Goal: Information Seeking & Learning: Learn about a topic

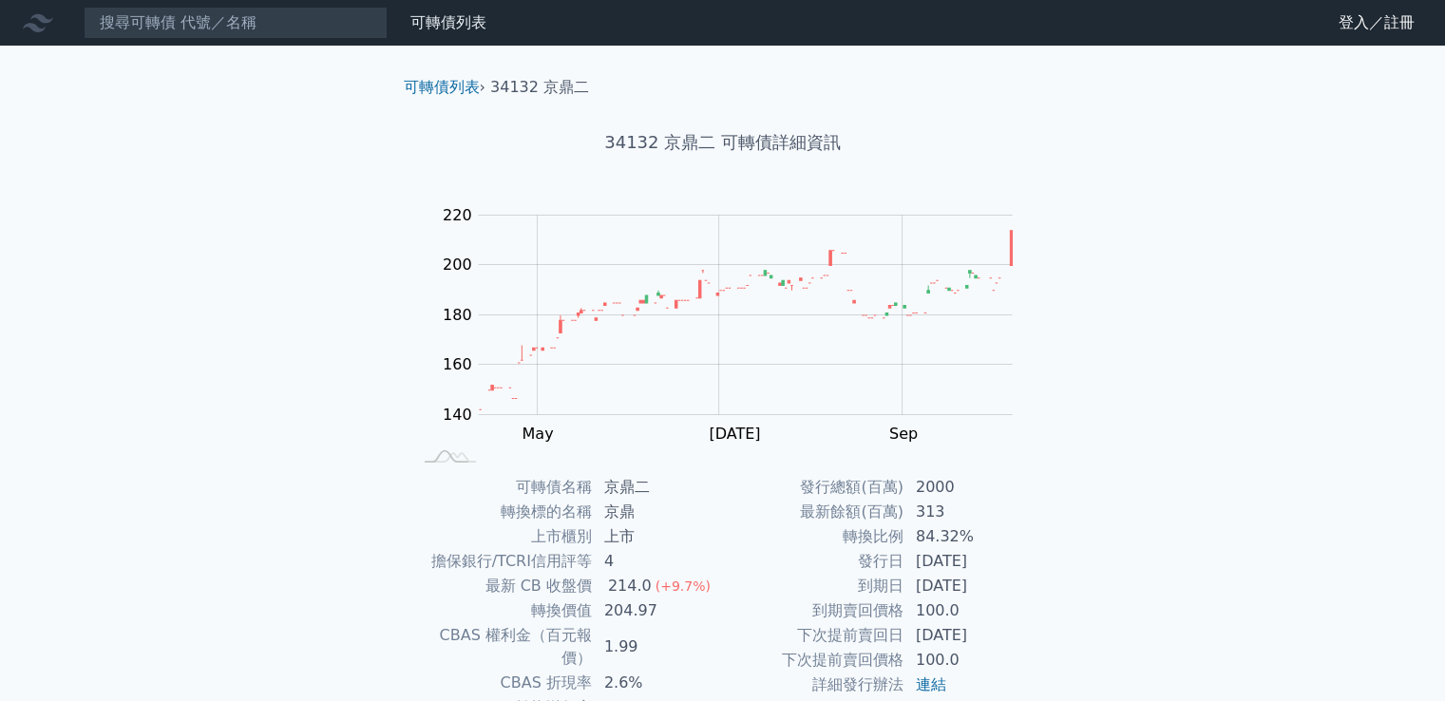
scroll to position [179, 0]
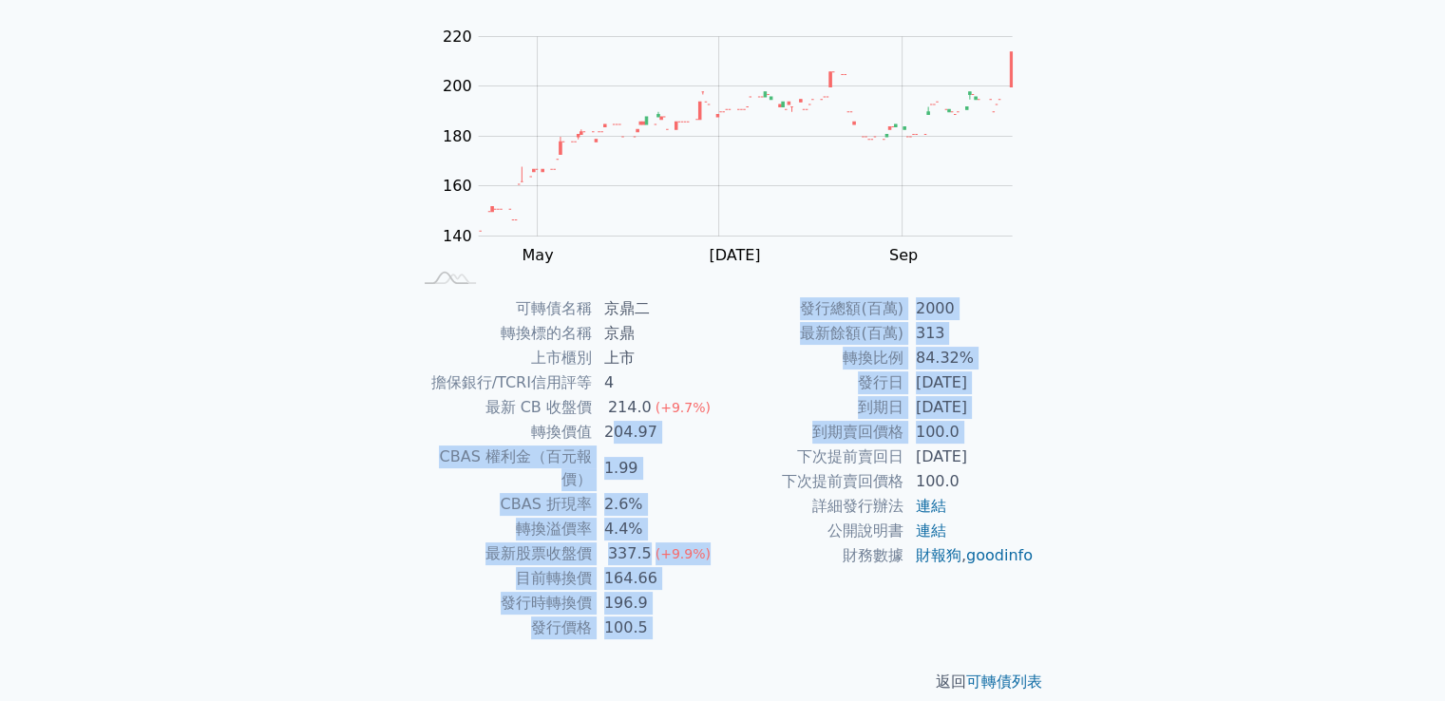
drag, startPoint x: 654, startPoint y: 430, endPoint x: 750, endPoint y: 449, distance: 98.7
click at [750, 449] on div "可轉債名稱 京鼎二 轉換標的名稱 京鼎 上市櫃別 上市 擔保銀行/TCRI信用評等 4 最新 CB 收盤價 214.0 (+9.7%) 轉換價值 204.97…" at bounding box center [723, 468] width 669 height 344
click at [693, 492] on td "2.6%" at bounding box center [658, 504] width 130 height 25
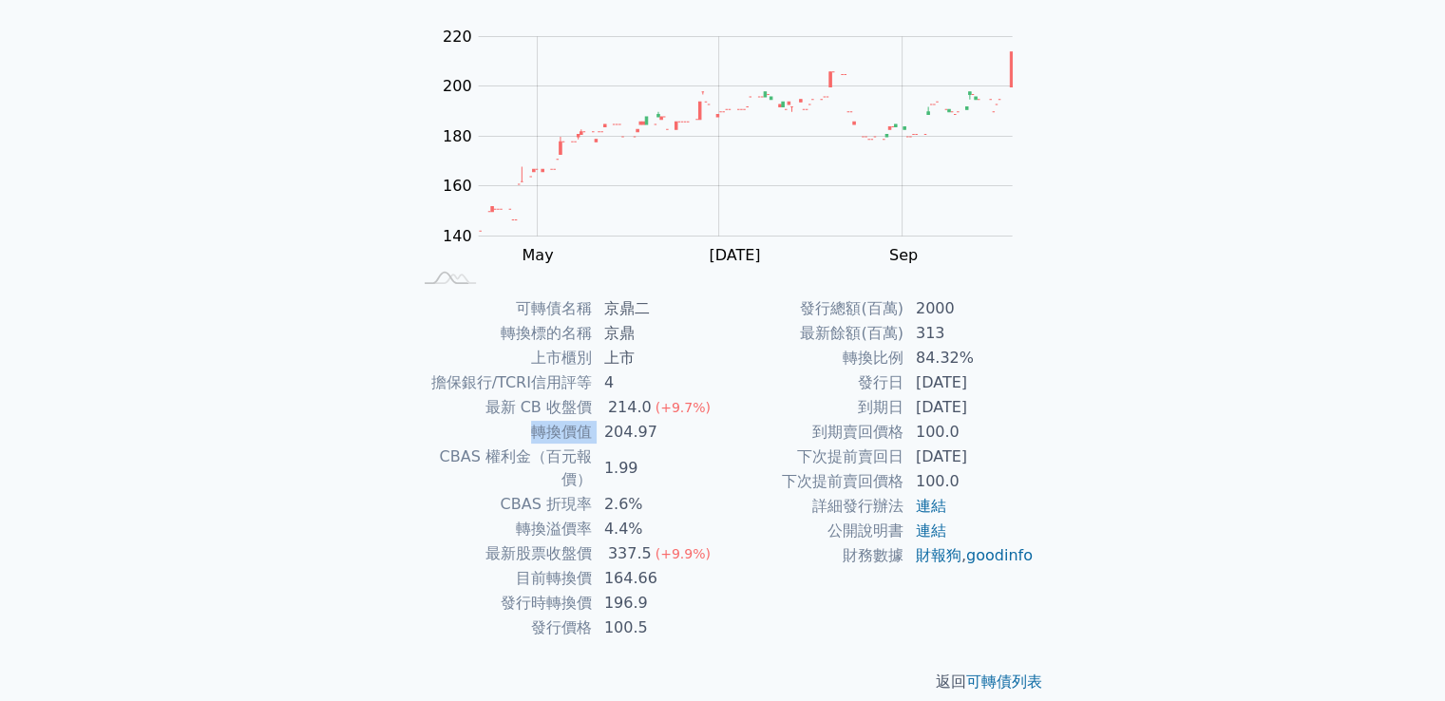
drag, startPoint x: 605, startPoint y: 419, endPoint x: 711, endPoint y: 411, distance: 105.7
click at [711, 411] on tbody "可轉債名稱 京鼎二 轉換標的名稱 京鼎 上市櫃別 上市 擔保銀行/TCRI信用評等 4 最新 CB 收盤價 214.0 (+9.7%) 轉換價值 204.97…" at bounding box center [567, 468] width 312 height 344
click at [731, 519] on td "公開說明書" at bounding box center [813, 531] width 181 height 25
drag, startPoint x: 602, startPoint y: 587, endPoint x: 638, endPoint y: 570, distance: 39.9
click at [638, 591] on td "196.9" at bounding box center [658, 603] width 130 height 25
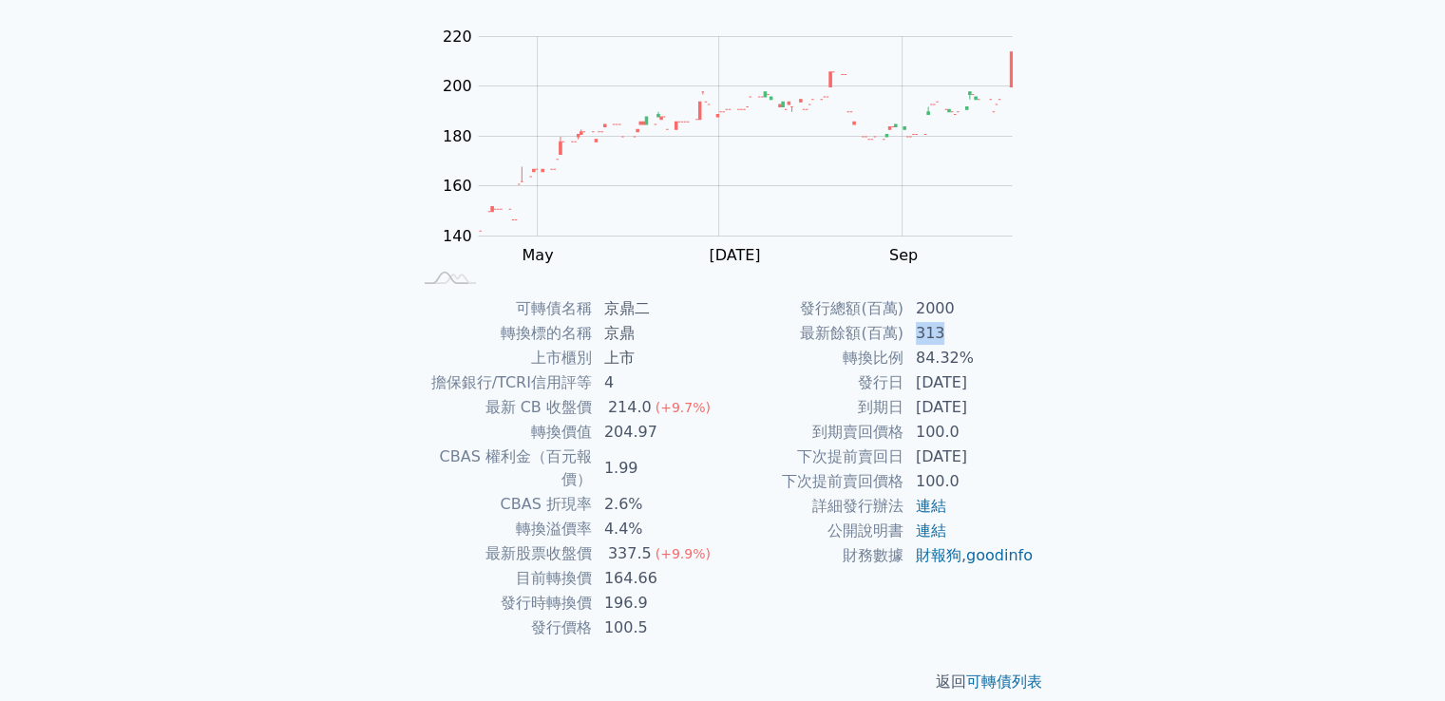
drag, startPoint x: 916, startPoint y: 330, endPoint x: 959, endPoint y: 326, distance: 43.9
click at [959, 326] on td "313" at bounding box center [969, 333] width 130 height 25
drag, startPoint x: 919, startPoint y: 354, endPoint x: 954, endPoint y: 354, distance: 35.1
click at [954, 354] on td "84.32%" at bounding box center [969, 358] width 130 height 25
drag, startPoint x: 915, startPoint y: 383, endPoint x: 1007, endPoint y: 383, distance: 92.1
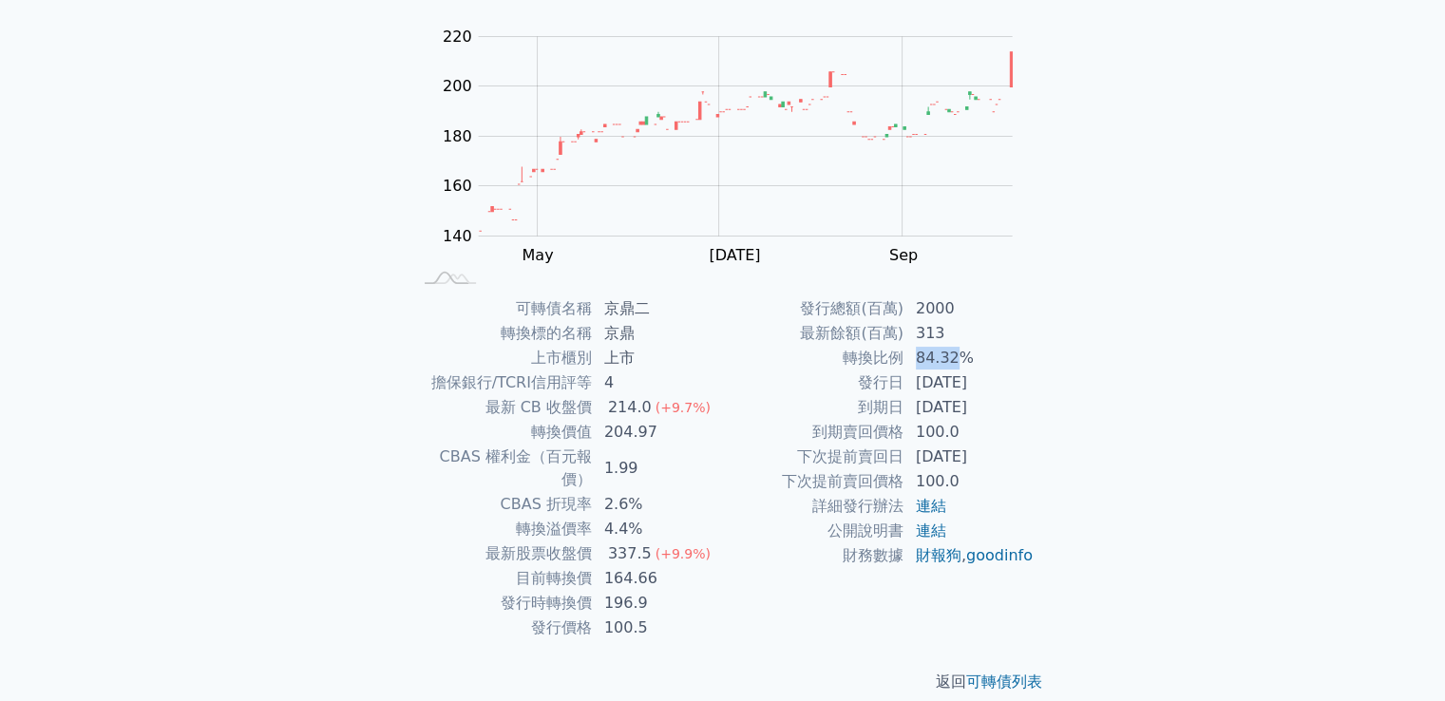
click at [1007, 383] on td "[DATE]" at bounding box center [969, 382] width 130 height 25
drag, startPoint x: 605, startPoint y: 555, endPoint x: 657, endPoint y: 555, distance: 52.2
click at [657, 566] on td "164.66" at bounding box center [658, 578] width 130 height 25
drag, startPoint x: 607, startPoint y: 605, endPoint x: 654, endPoint y: 598, distance: 47.2
click at [654, 616] on td "100.5" at bounding box center [658, 628] width 130 height 25
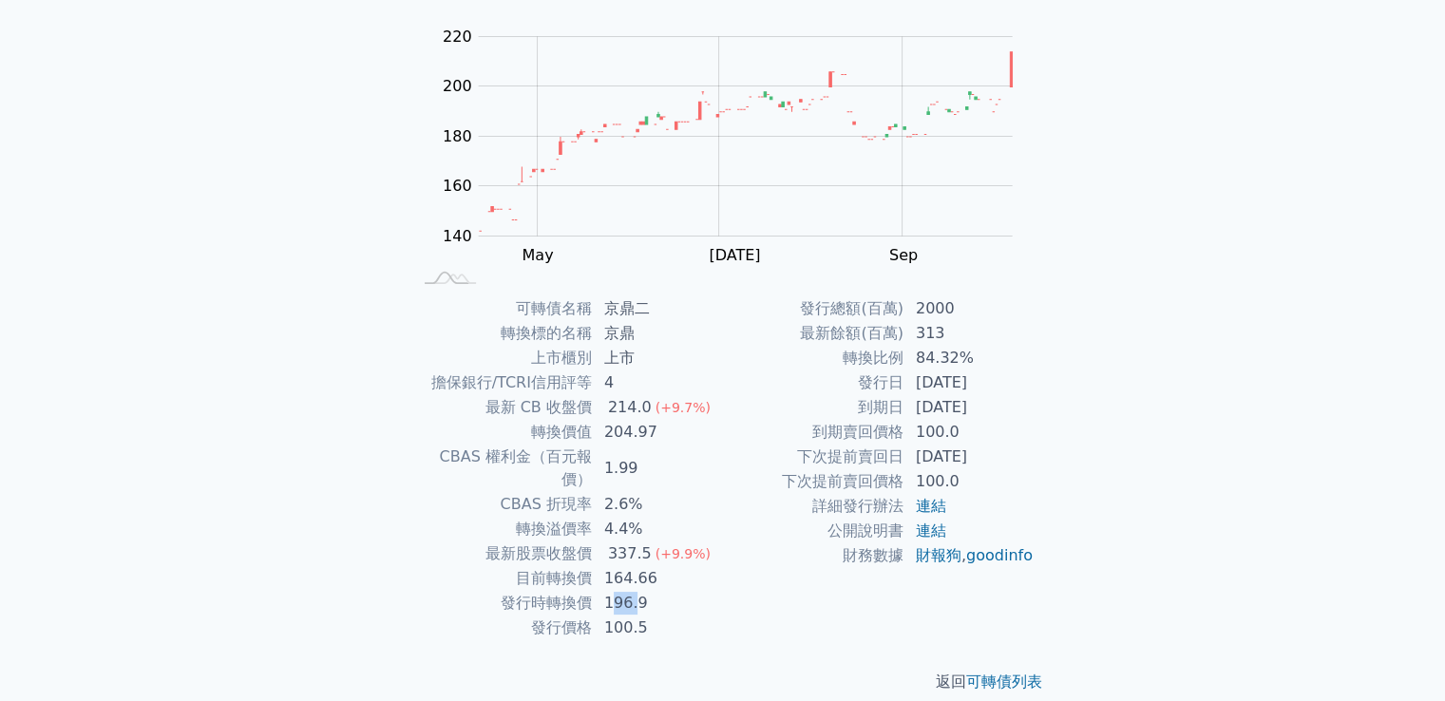
drag, startPoint x: 610, startPoint y: 582, endPoint x: 636, endPoint y: 580, distance: 26.7
click at [636, 591] on td "196.9" at bounding box center [658, 603] width 130 height 25
click at [623, 591] on td "196.9" at bounding box center [658, 603] width 130 height 25
drag, startPoint x: 607, startPoint y: 581, endPoint x: 650, endPoint y: 579, distance: 42.8
click at [650, 591] on td "196.9" at bounding box center [658, 603] width 130 height 25
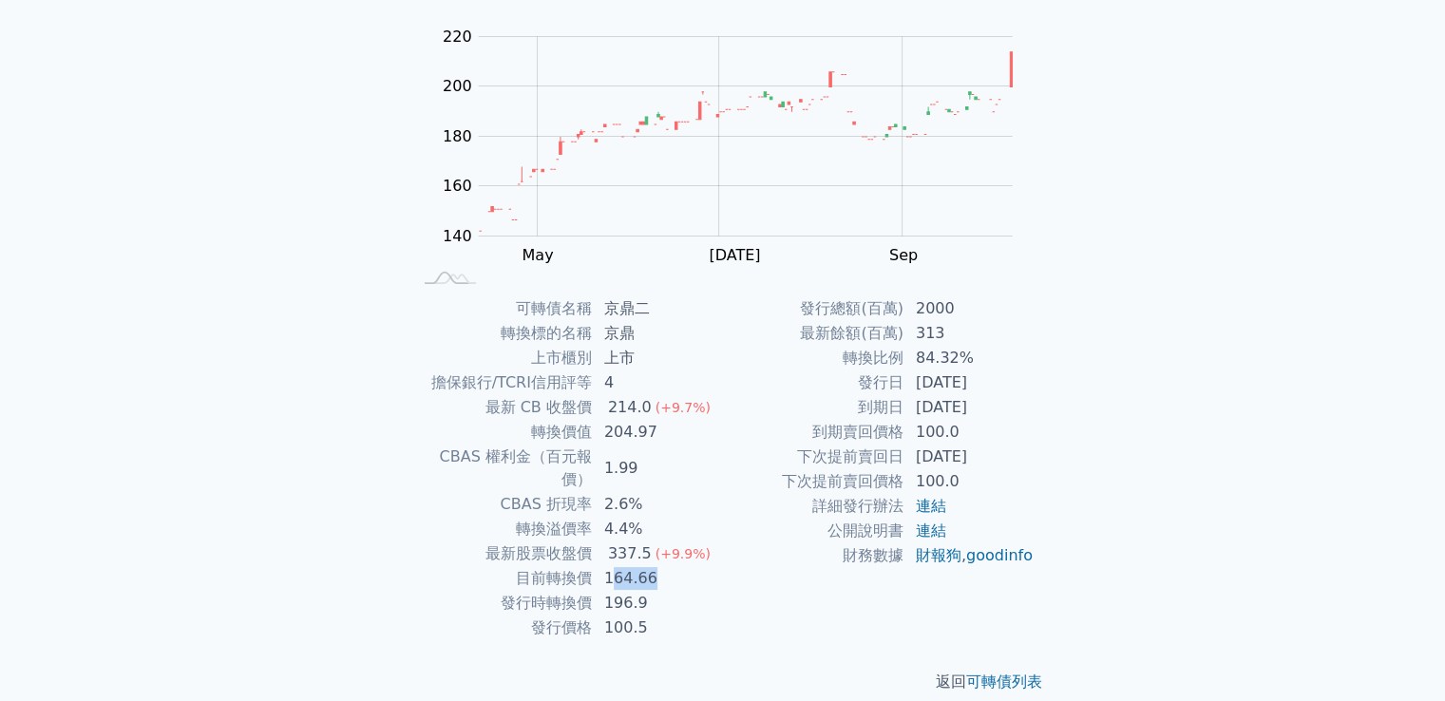
drag, startPoint x: 613, startPoint y: 555, endPoint x: 655, endPoint y: 552, distance: 42.8
click at [655, 566] on td "164.66" at bounding box center [658, 578] width 130 height 25
drag, startPoint x: 607, startPoint y: 505, endPoint x: 642, endPoint y: 498, distance: 36.0
click at [642, 517] on td "4.4%" at bounding box center [658, 529] width 130 height 25
drag, startPoint x: 604, startPoint y: 432, endPoint x: 656, endPoint y: 430, distance: 52.3
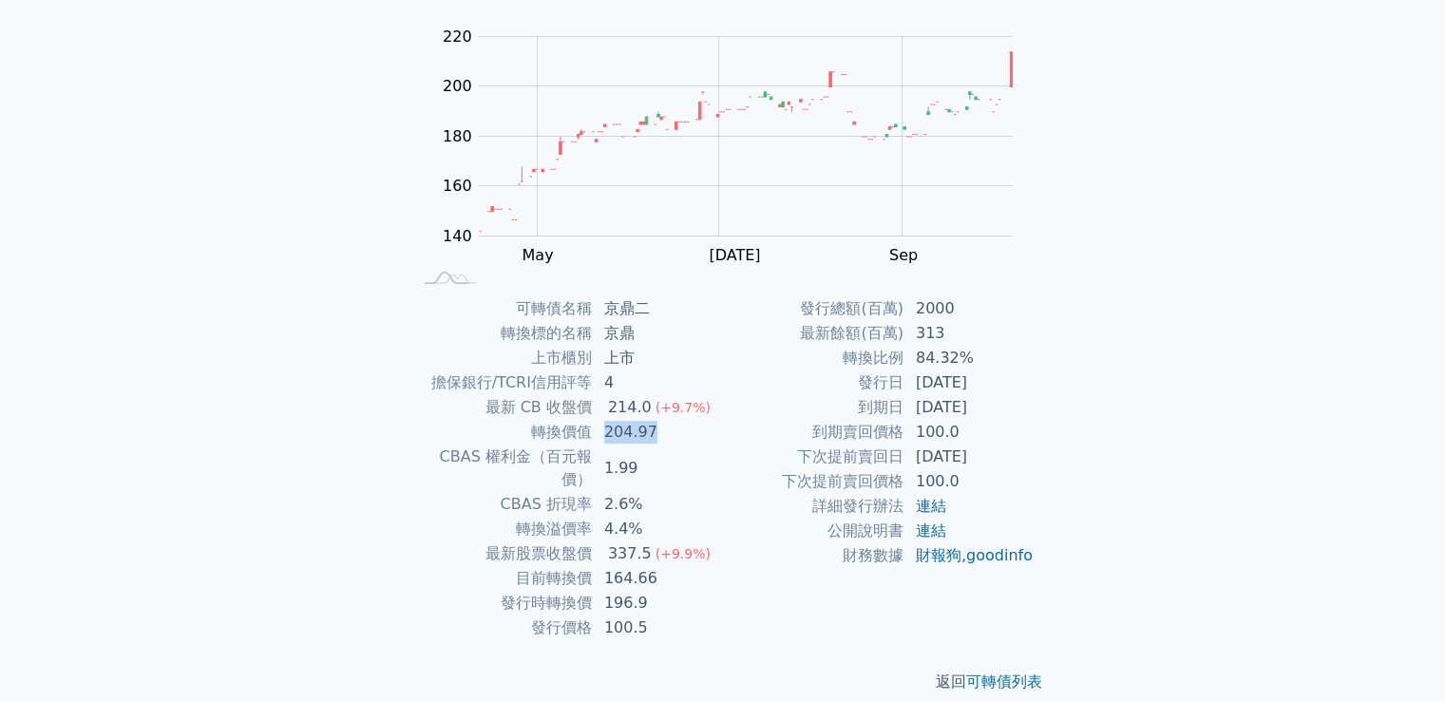
click at [656, 430] on td "204.97" at bounding box center [658, 432] width 130 height 25
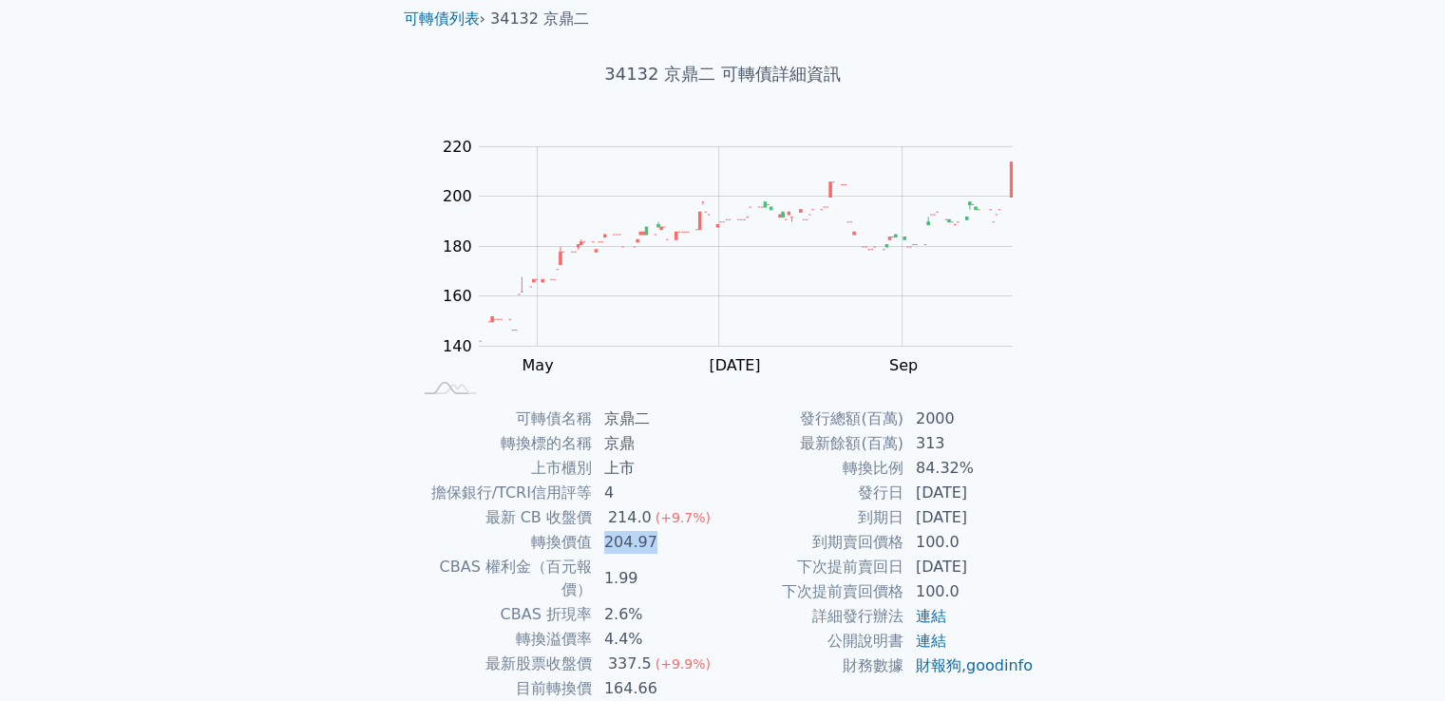
scroll to position [0, 0]
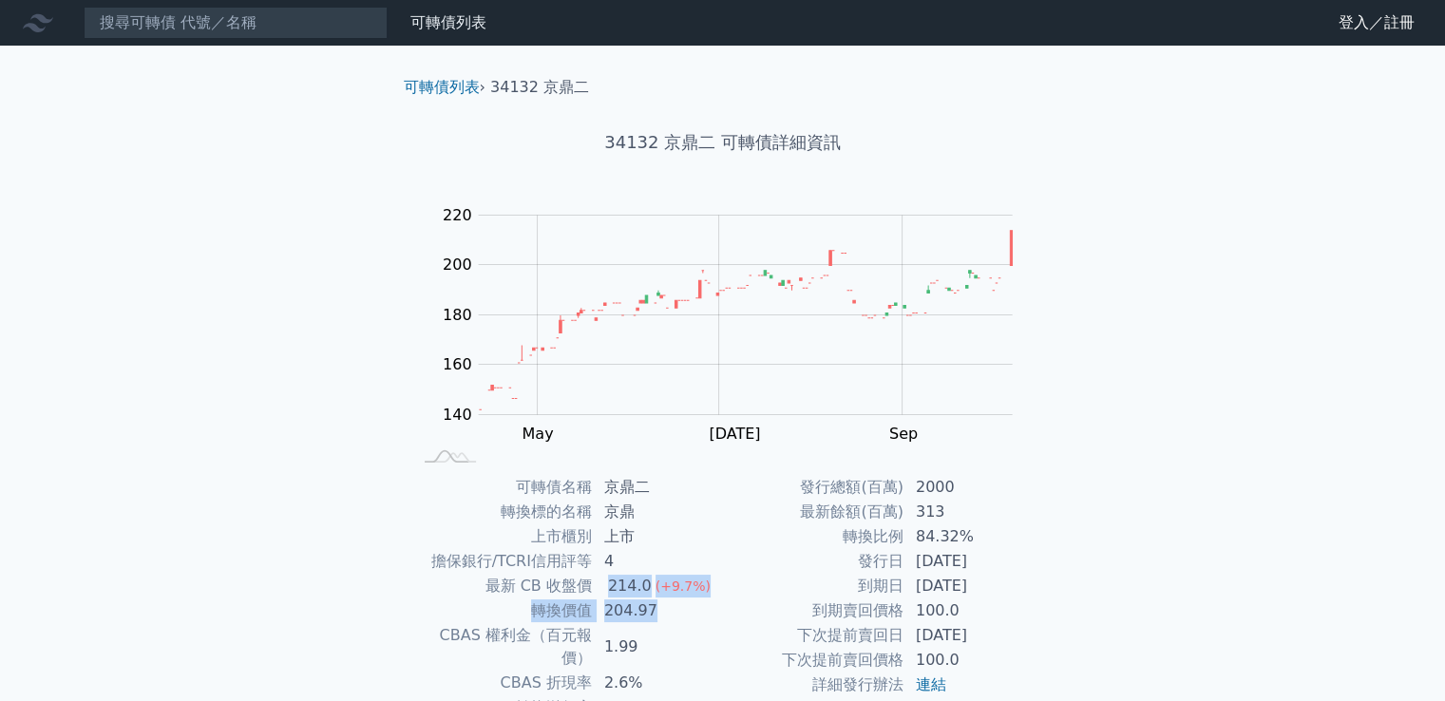
drag, startPoint x: 609, startPoint y: 588, endPoint x: 692, endPoint y: 613, distance: 86.3
click at [692, 613] on tbody "可轉債名稱 京鼎二 轉換標的名稱 京鼎 上市櫃別 上市 擔保銀行/TCRI信用評等 4 最新 CB 收盤價 214.0 (+9.7%) 轉換價值 204.97…" at bounding box center [567, 647] width 312 height 344
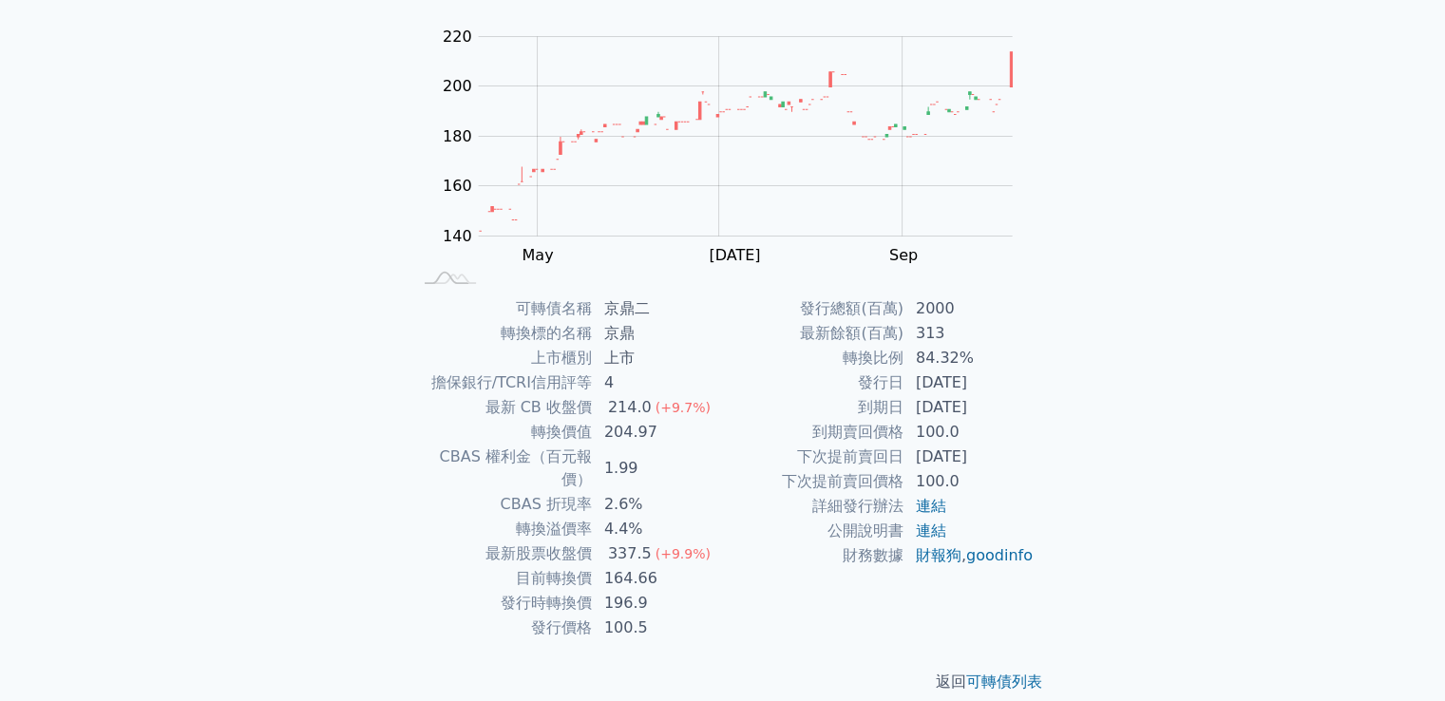
click at [660, 492] on td "2.6%" at bounding box center [658, 504] width 130 height 25
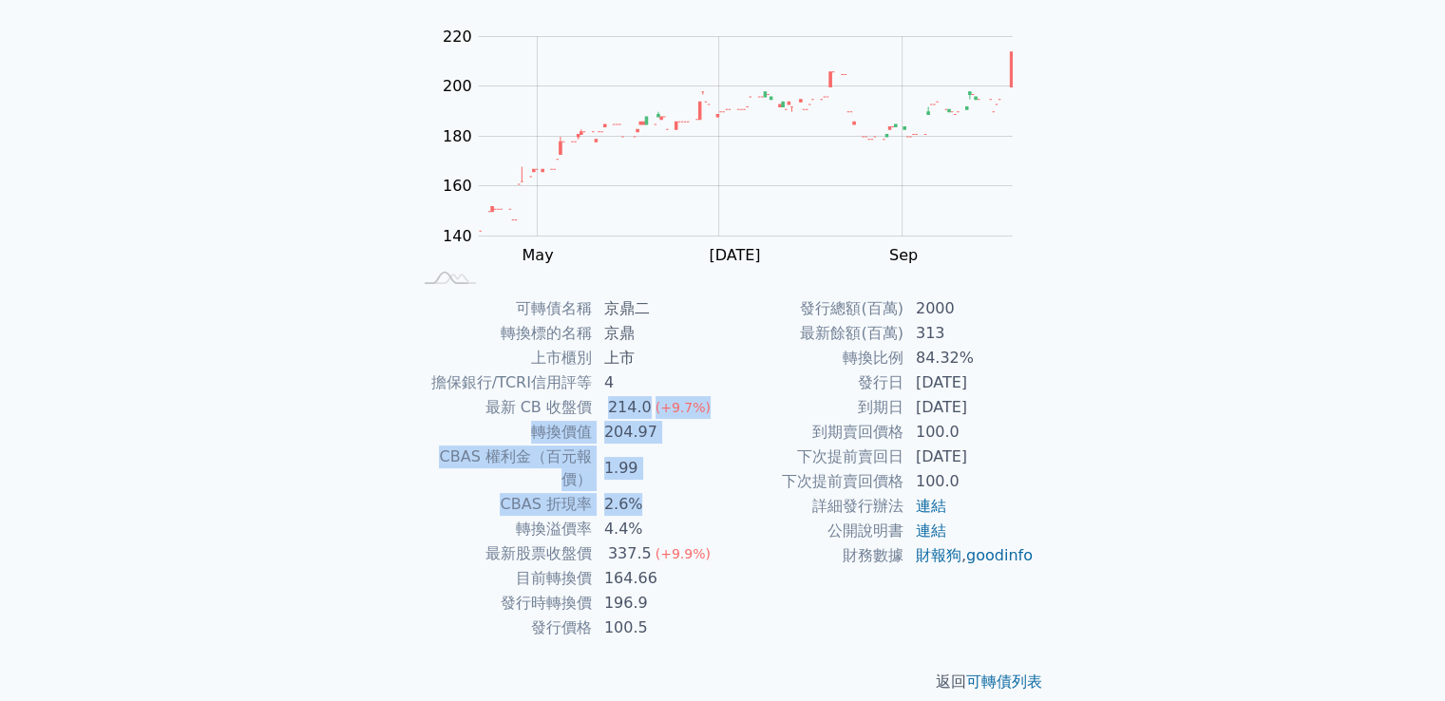
drag, startPoint x: 603, startPoint y: 406, endPoint x: 709, endPoint y: 487, distance: 133.4
click at [709, 487] on tbody "可轉債名稱 京鼎二 轉換標的名稱 京鼎 上市櫃別 上市 擔保銀行/TCRI信用評等 4 最新 CB 收盤價 214.0 (+9.7%) 轉換價值 204.97…" at bounding box center [567, 468] width 312 height 344
click at [618, 492] on td "2.6%" at bounding box center [658, 504] width 130 height 25
drag, startPoint x: 606, startPoint y: 434, endPoint x: 714, endPoint y: 547, distance: 156.5
click at [706, 537] on tbody "可轉債名稱 京鼎二 轉換標的名稱 京鼎 上市櫃別 上市 擔保銀行/TCRI信用評等 4 最新 CB 收盤價 214.0 (+9.7%) 轉換價值 204.97…" at bounding box center [567, 468] width 312 height 344
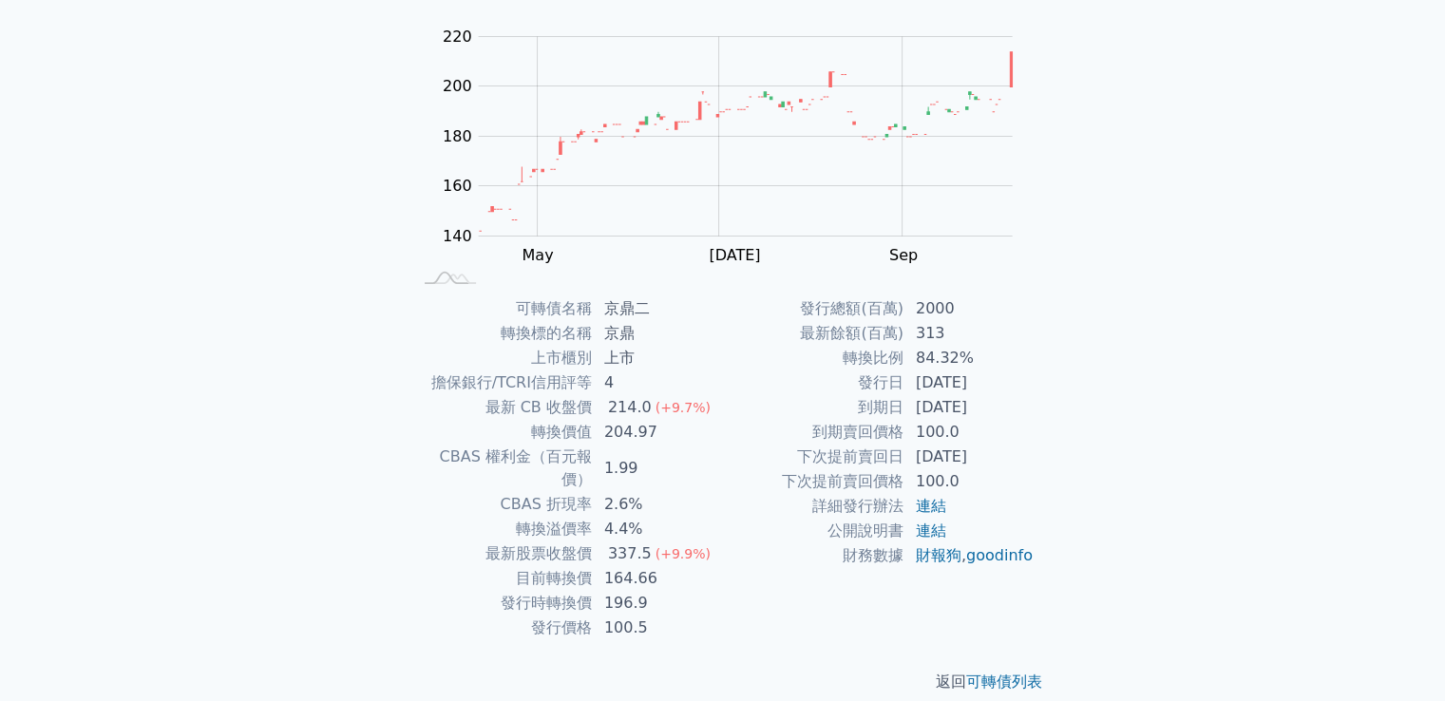
click at [727, 559] on td "財務數據" at bounding box center [813, 555] width 181 height 25
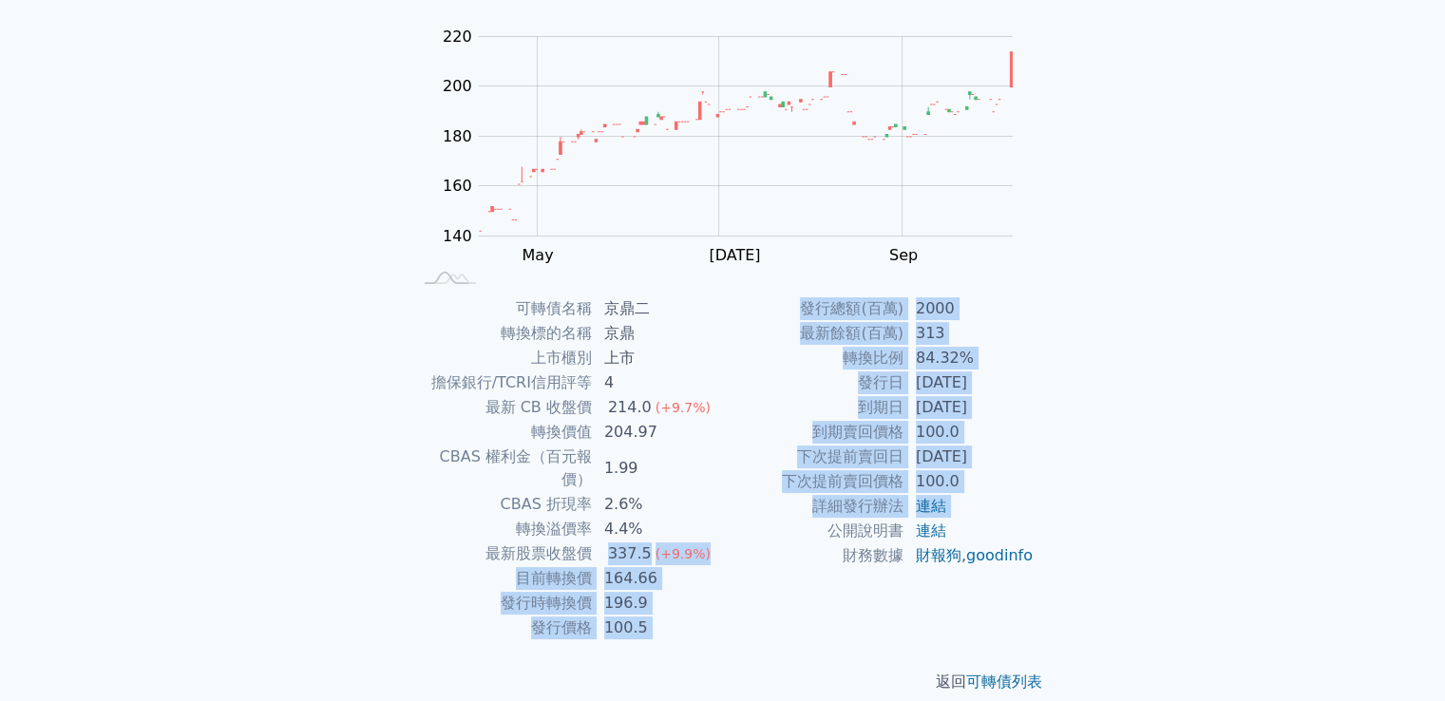
drag, startPoint x: 661, startPoint y: 534, endPoint x: 789, endPoint y: 541, distance: 128.4
click at [757, 540] on div "可轉債名稱 京鼎二 轉換標的名稱 京鼎 上市櫃別 上市 擔保銀行/TCRI信用評等 4 最新 CB 收盤價 214.0 (+9.7%) 轉換價值 204.97…" at bounding box center [723, 468] width 669 height 344
